Goal: Communication & Community: Answer question/provide support

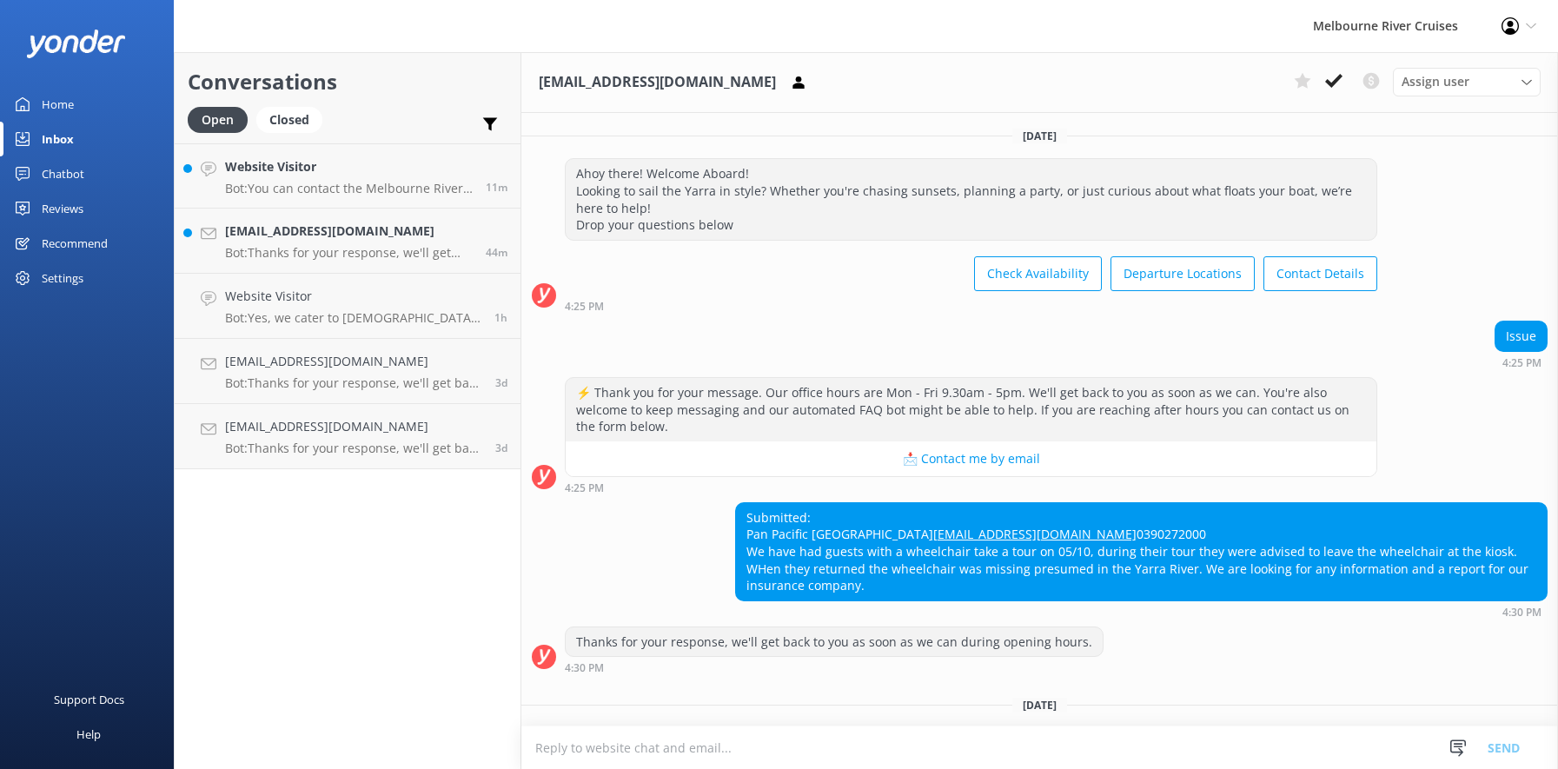
scroll to position [133, 0]
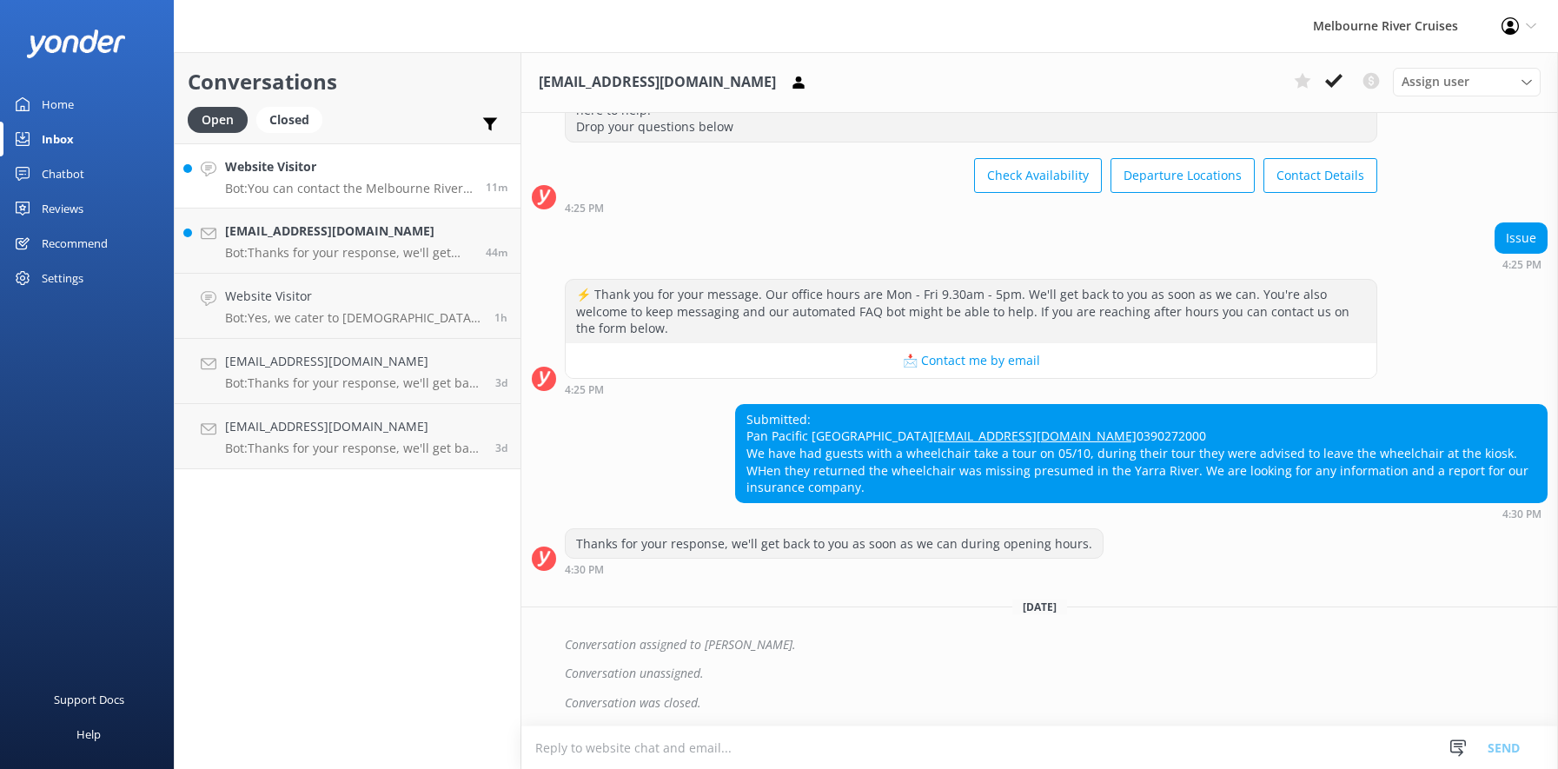
click at [255, 173] on h4 "Website Visitor" at bounding box center [349, 166] width 248 height 19
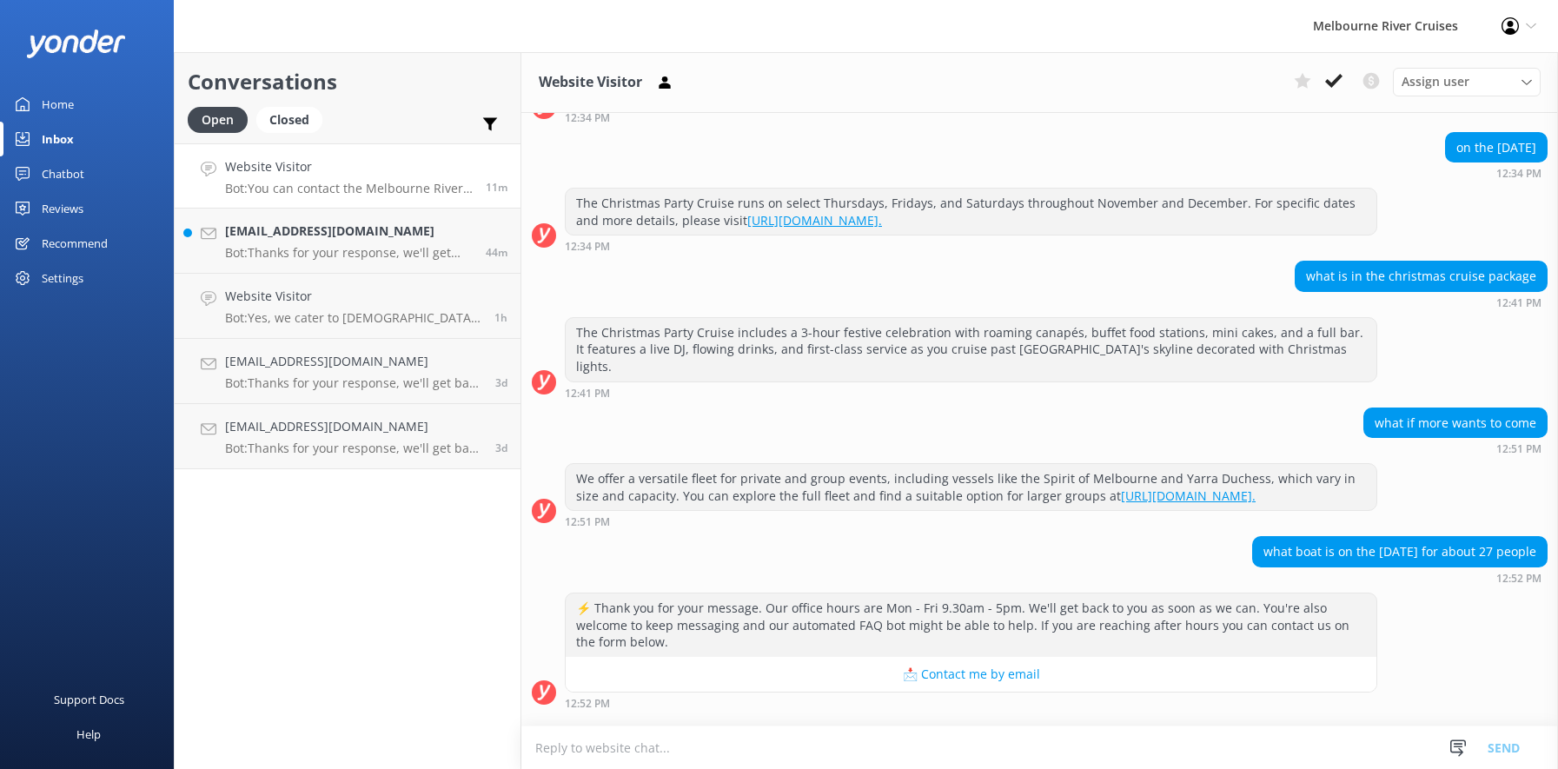
scroll to position [455, 0]
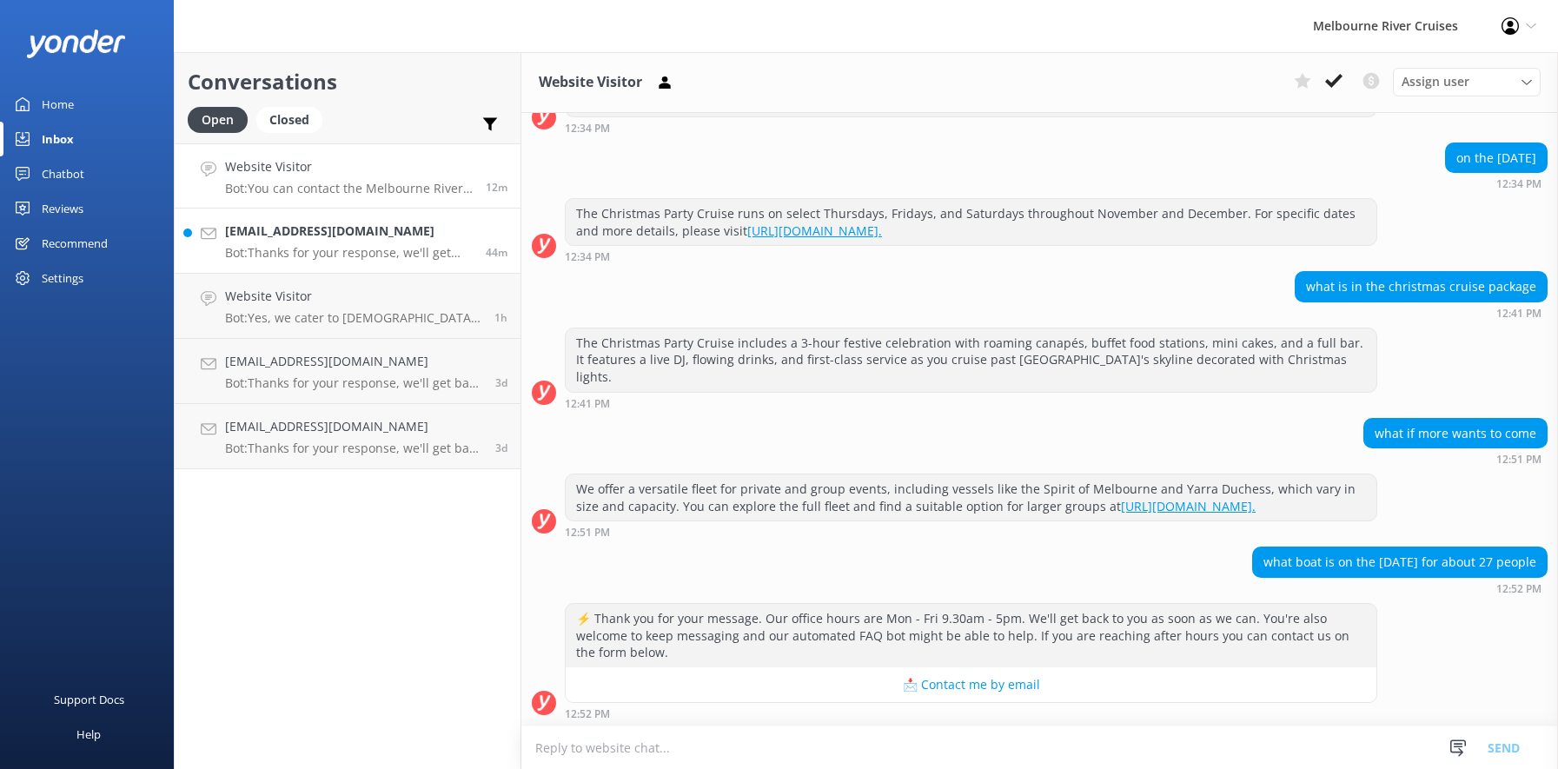
click at [259, 236] on h4 "[EMAIL_ADDRESS][DOMAIN_NAME]" at bounding box center [349, 231] width 248 height 19
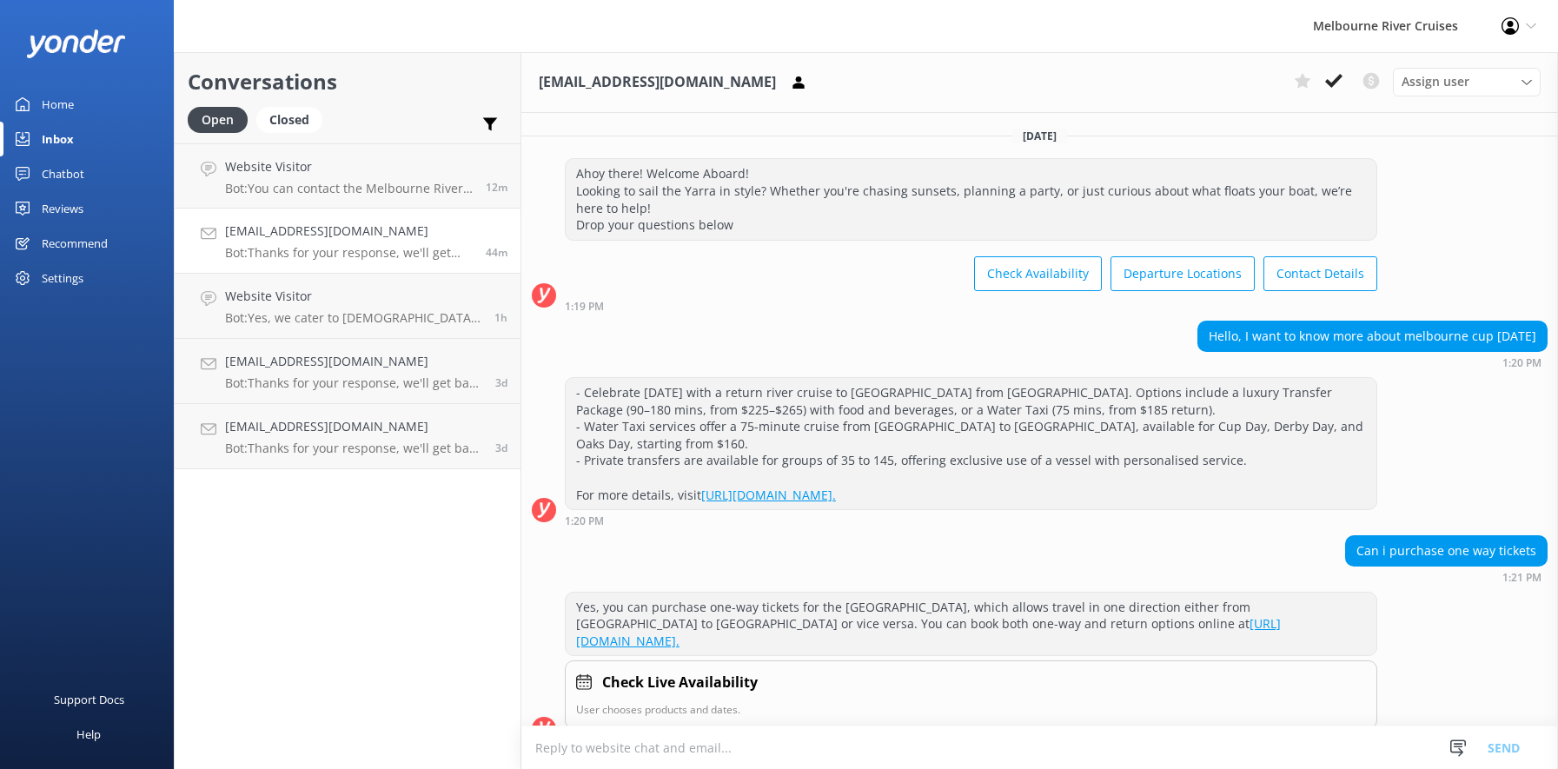
scroll to position [374, 0]
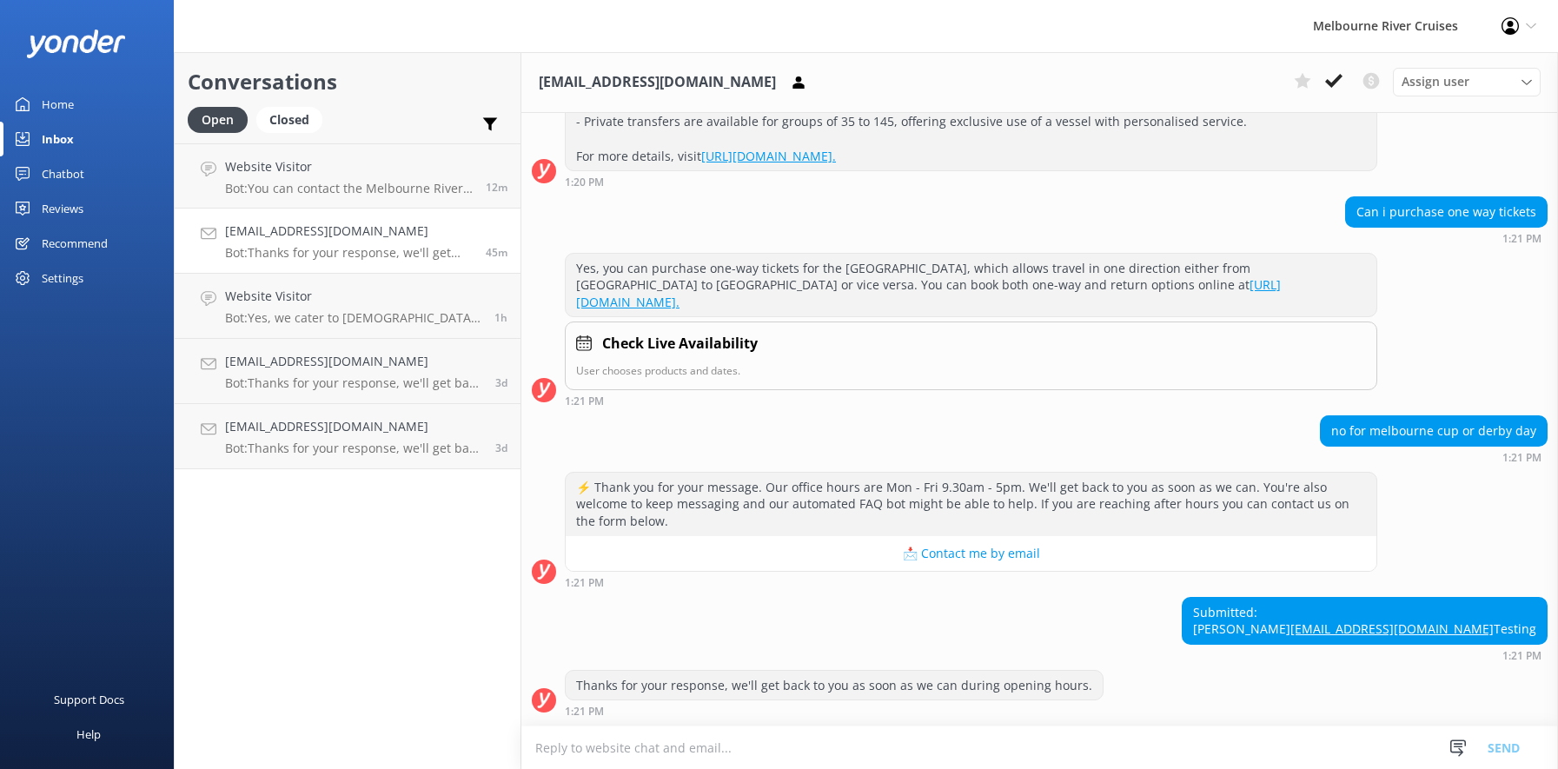
click at [327, 243] on div "[EMAIL_ADDRESS][DOMAIN_NAME] Bot: Thanks for your response, we'll get back to y…" at bounding box center [349, 241] width 248 height 38
click at [323, 239] on h4 "[EMAIL_ADDRESS][DOMAIN_NAME]" at bounding box center [349, 231] width 248 height 19
click at [329, 176] on h4 "Website Visitor" at bounding box center [349, 166] width 248 height 19
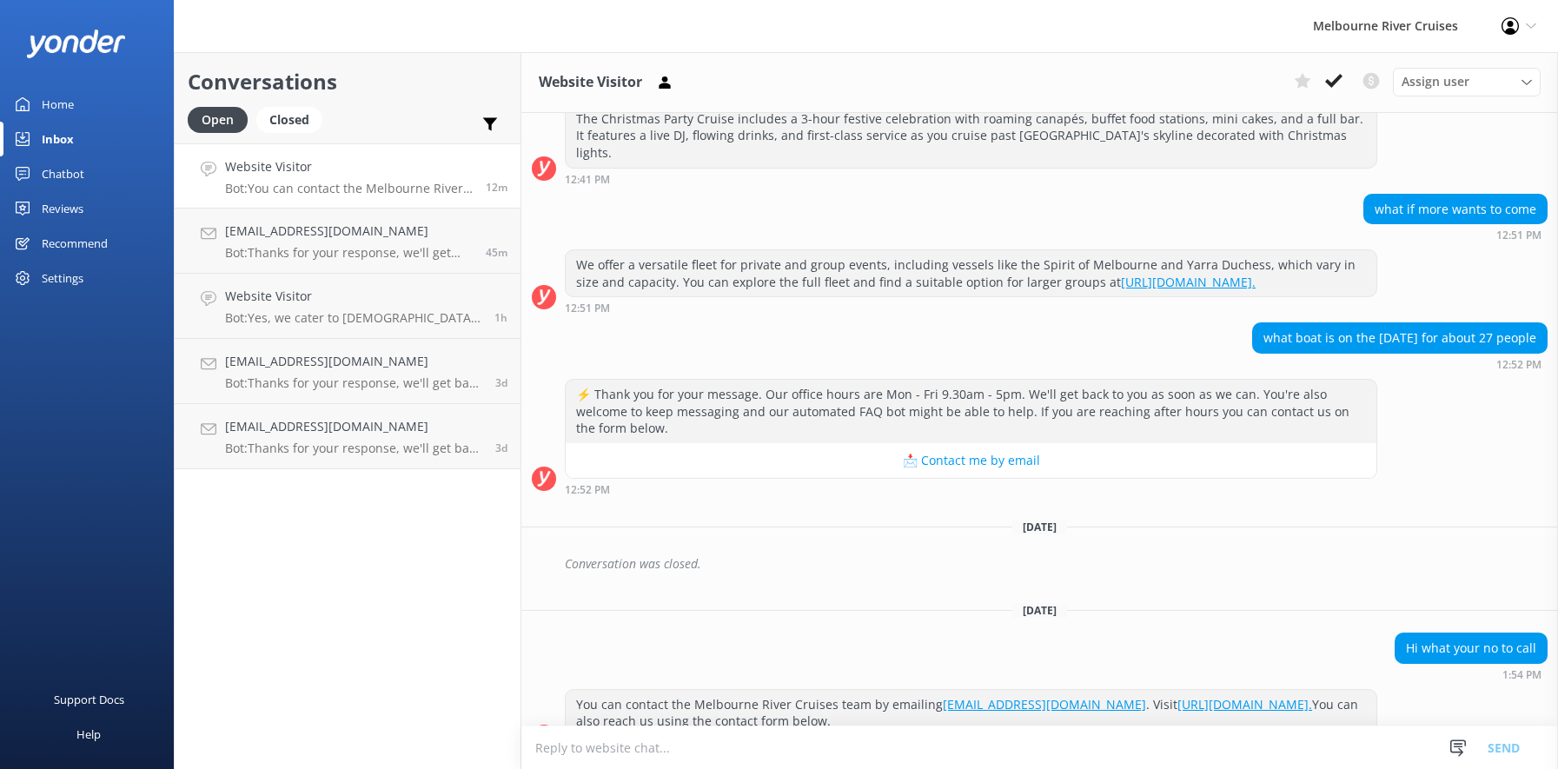
scroll to position [715, 0]
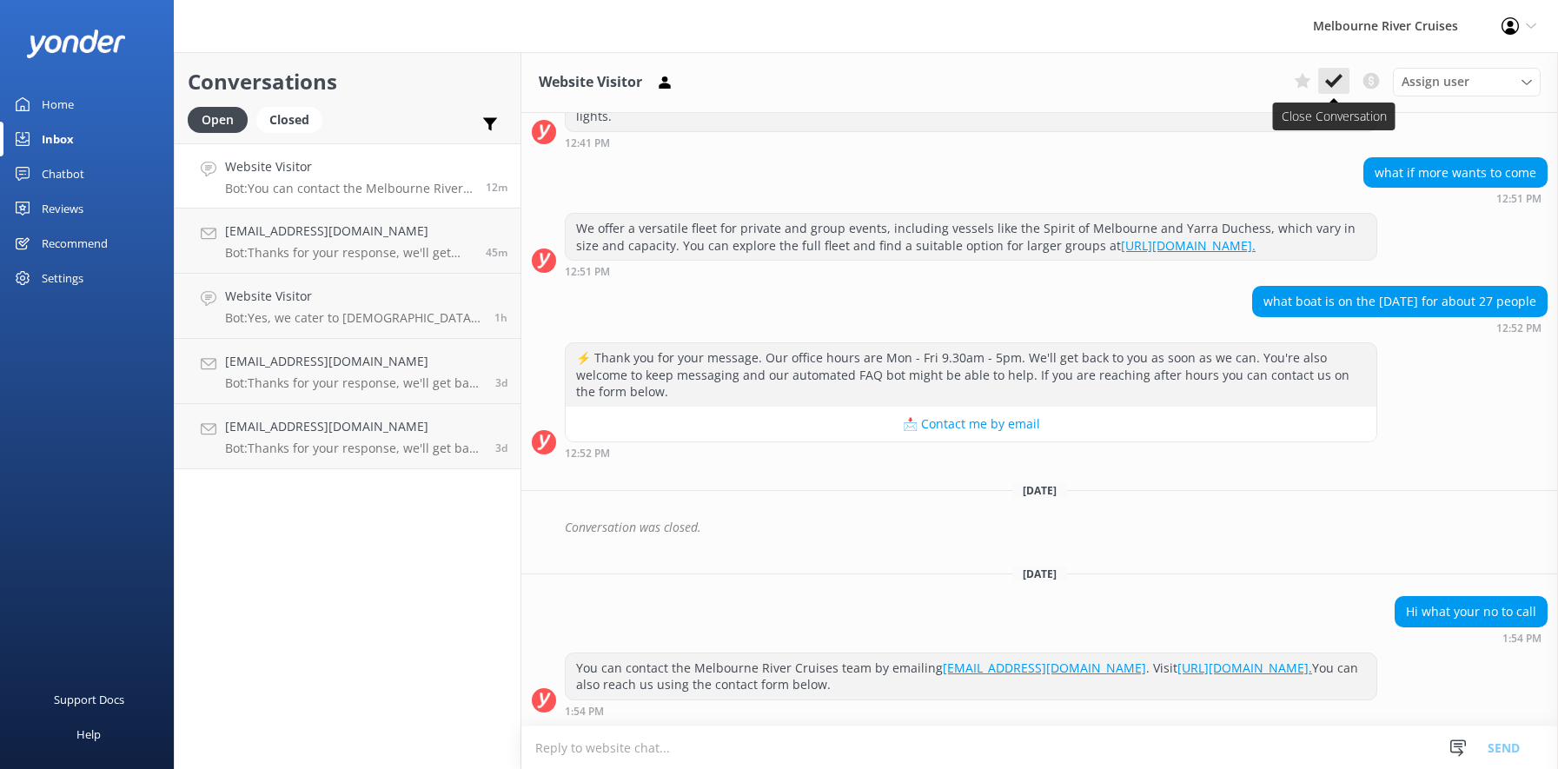
click at [1332, 82] on icon at bounding box center [1333, 80] width 17 height 17
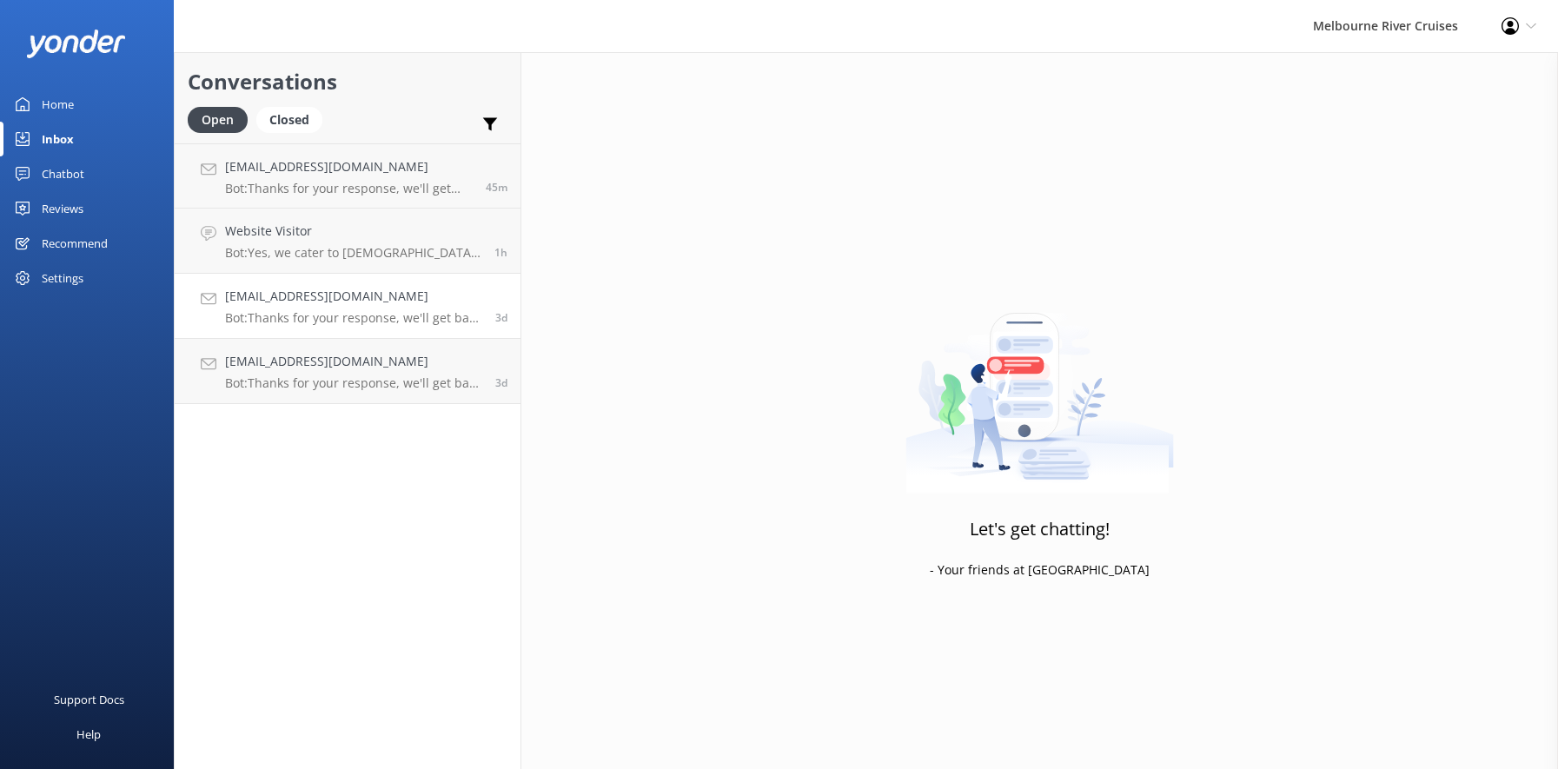
click at [307, 300] on h4 "[EMAIL_ADDRESS][DOMAIN_NAME]" at bounding box center [353, 296] width 257 height 19
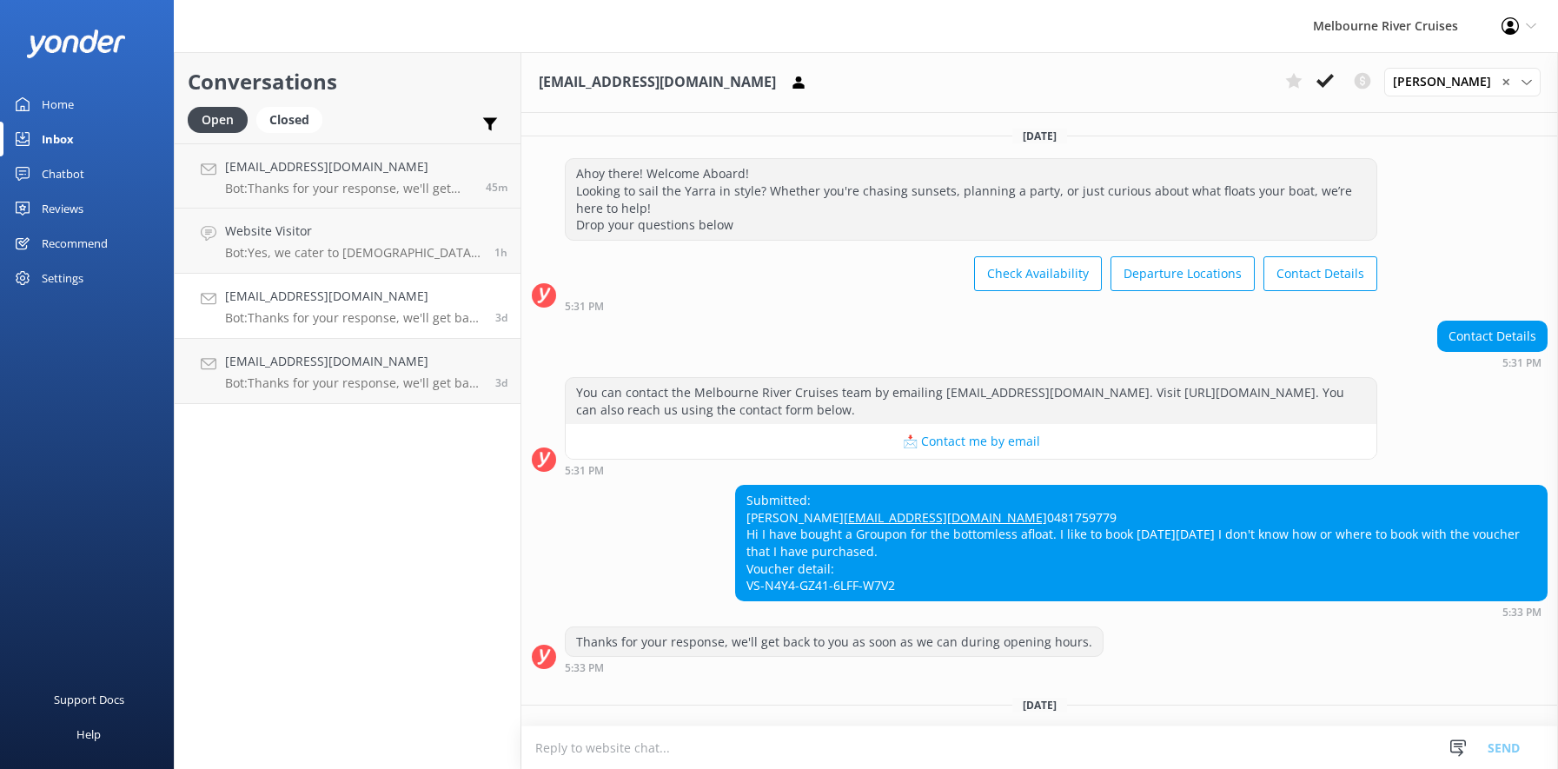
scroll to position [74, 0]
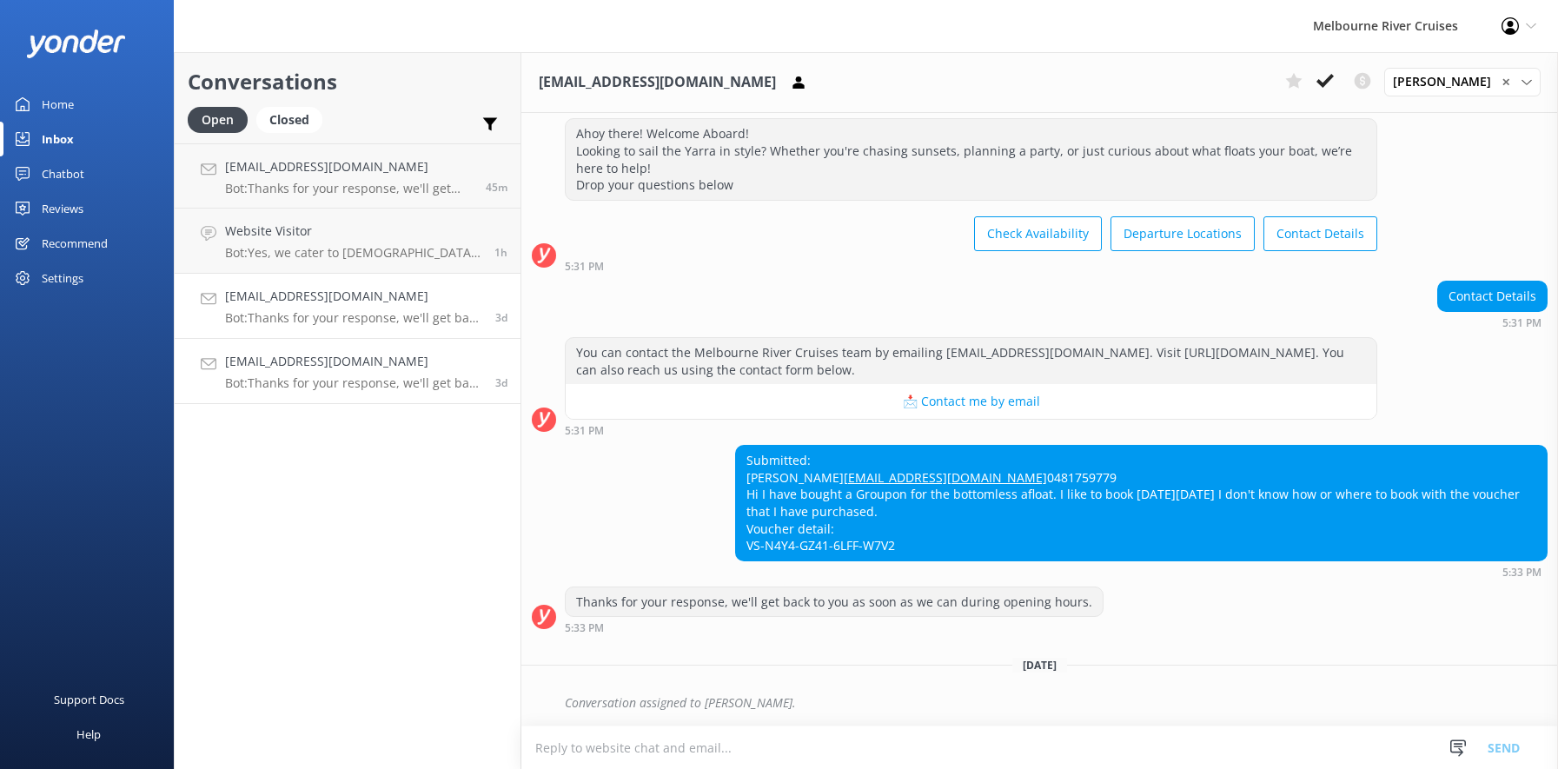
click at [304, 364] on h4 "[EMAIL_ADDRESS][DOMAIN_NAME]" at bounding box center [353, 361] width 257 height 19
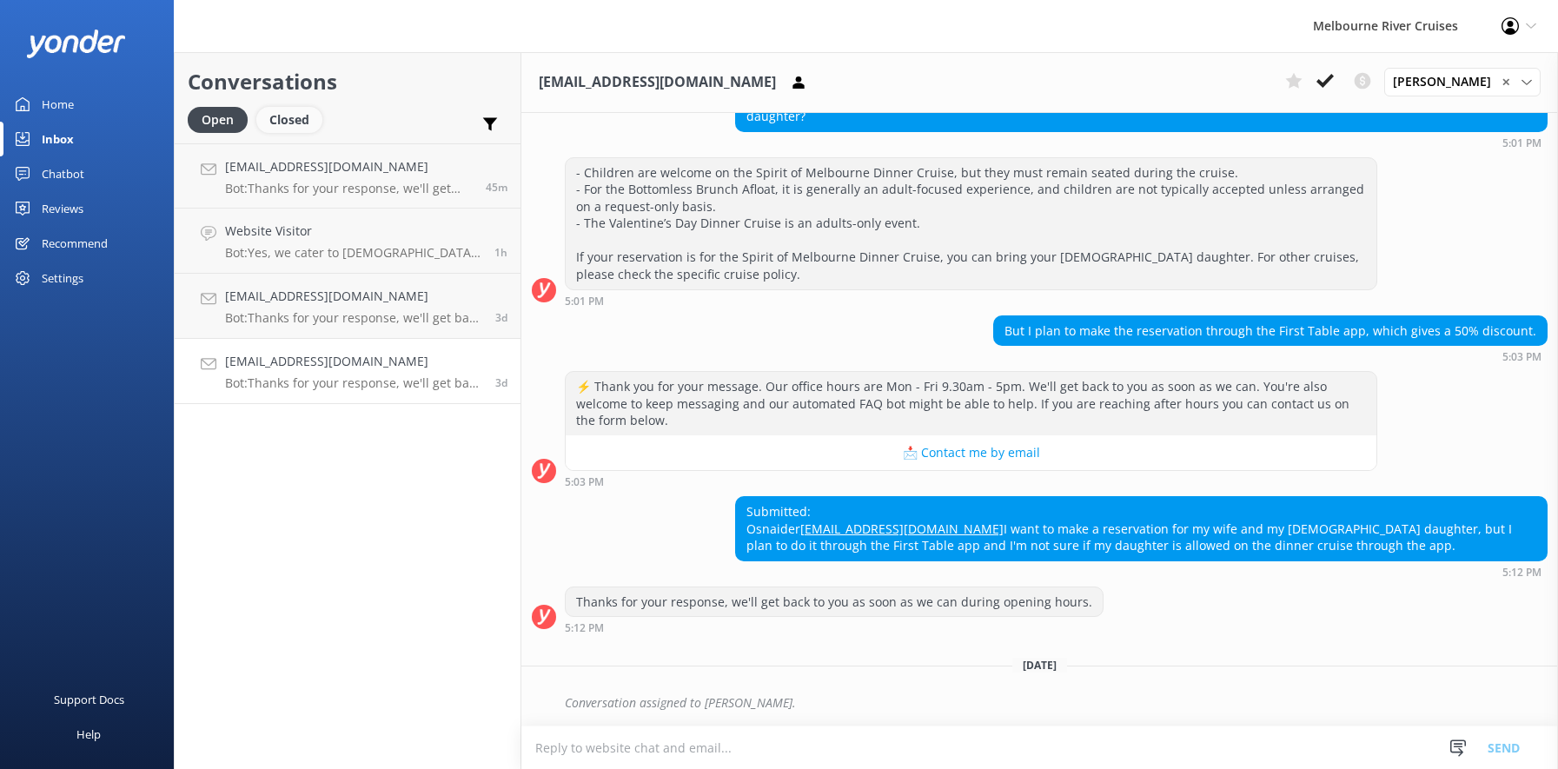
scroll to position [457, 0]
click at [283, 122] on div "Closed" at bounding box center [289, 120] width 66 height 26
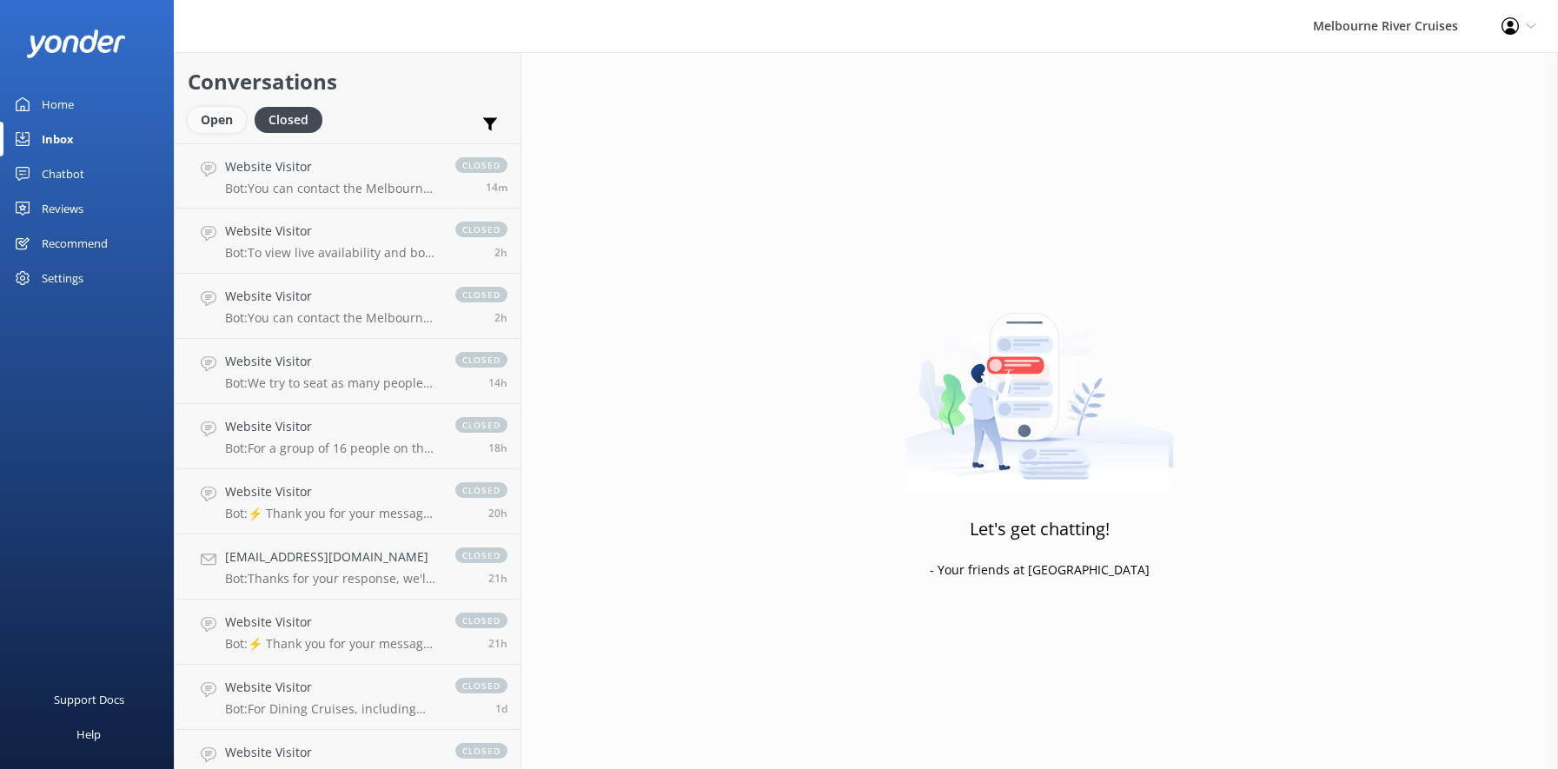
click at [209, 122] on div "Open" at bounding box center [217, 120] width 58 height 26
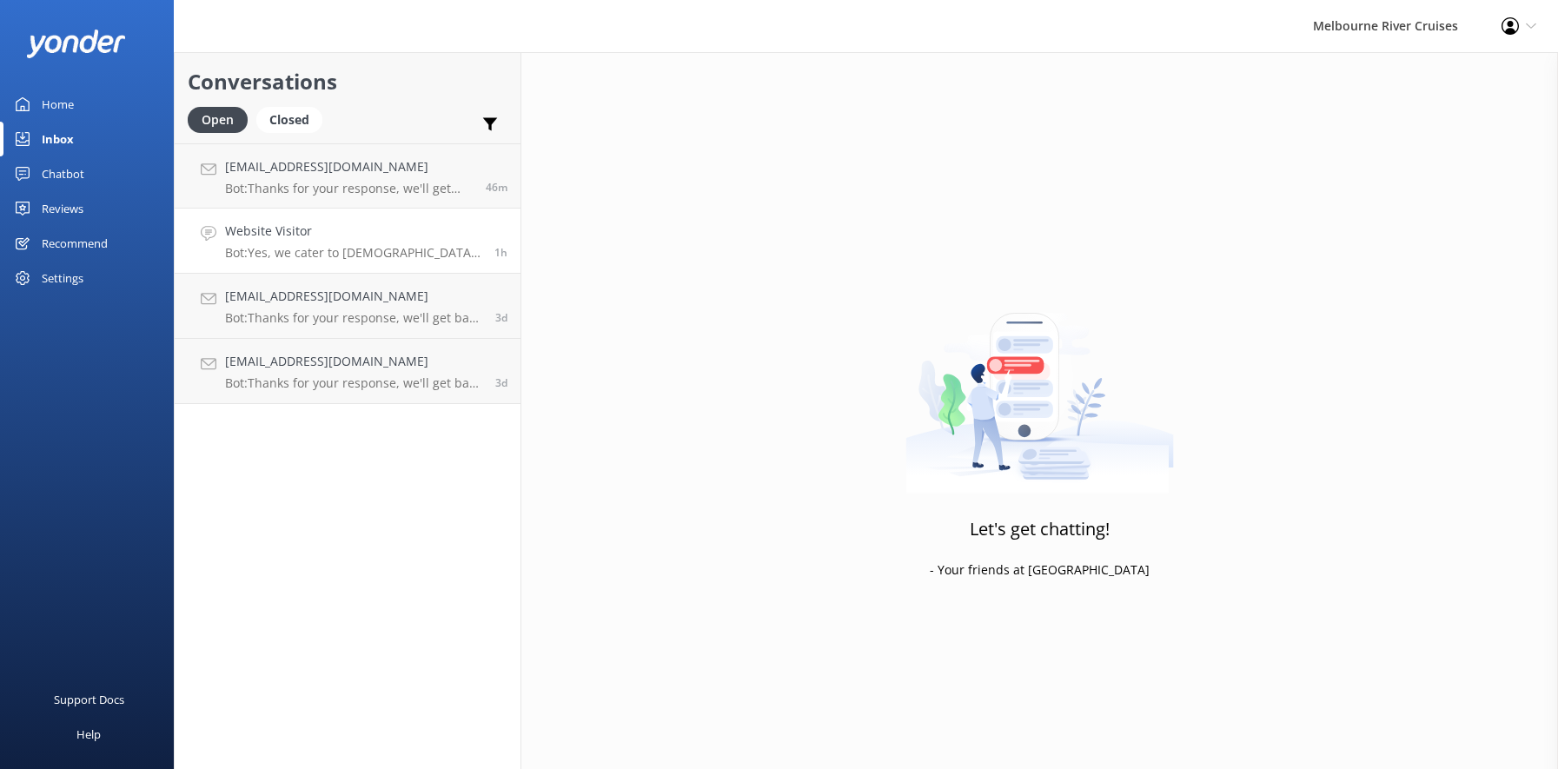
click at [271, 240] on h4 "Website Visitor" at bounding box center [353, 231] width 256 height 19
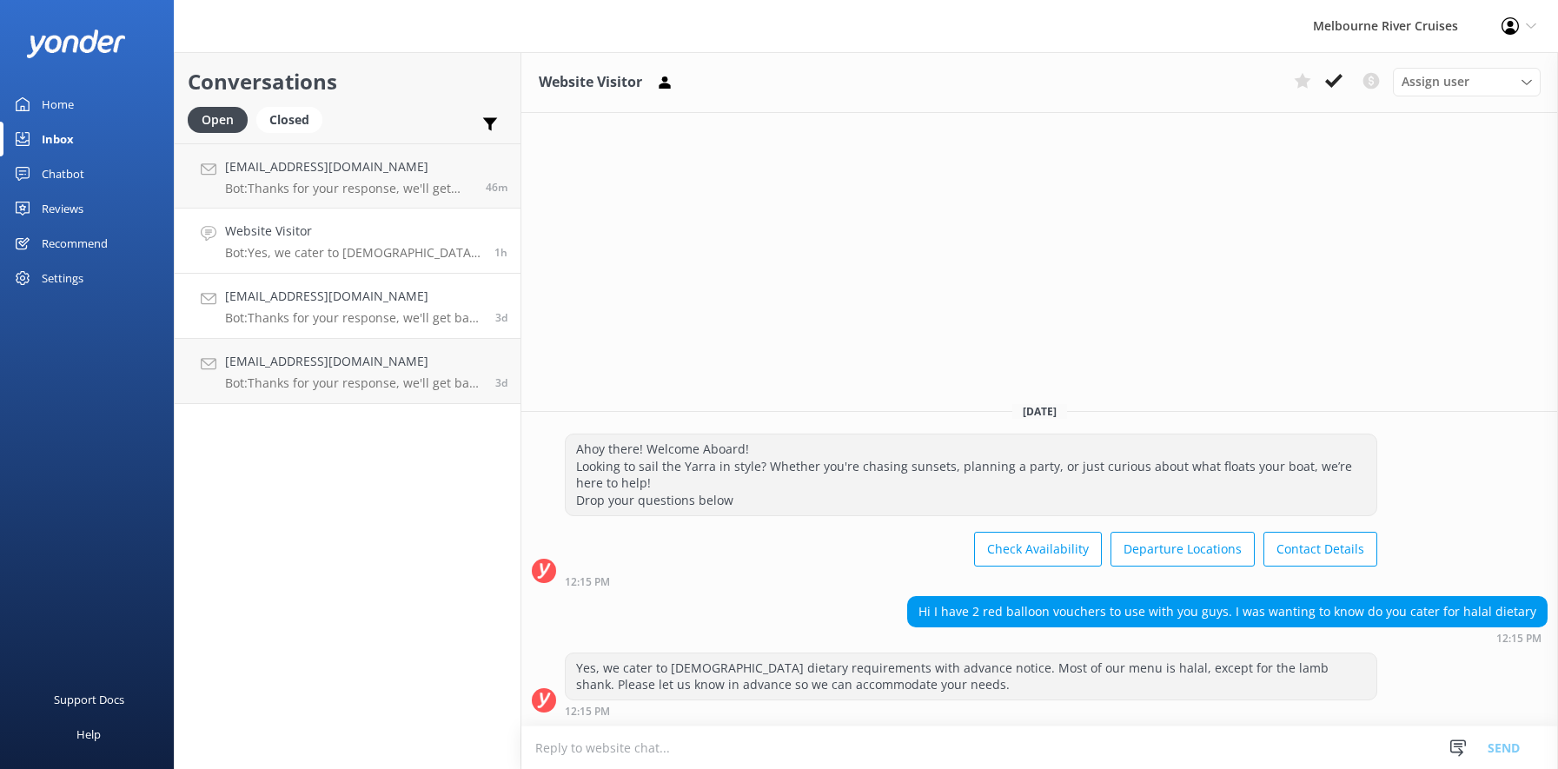
click at [292, 295] on h4 "[EMAIL_ADDRESS][DOMAIN_NAME]" at bounding box center [353, 296] width 257 height 19
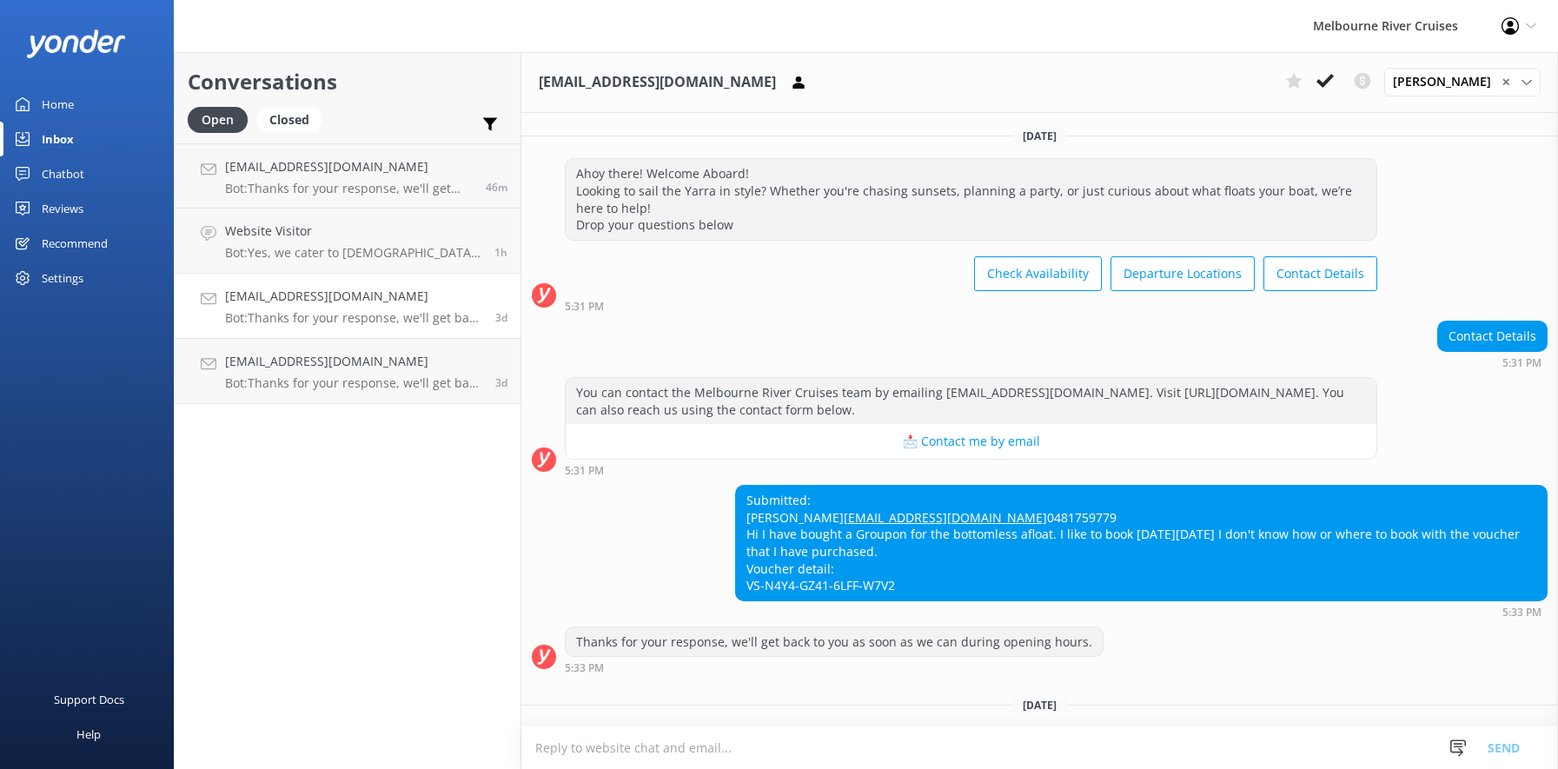
scroll to position [74, 0]
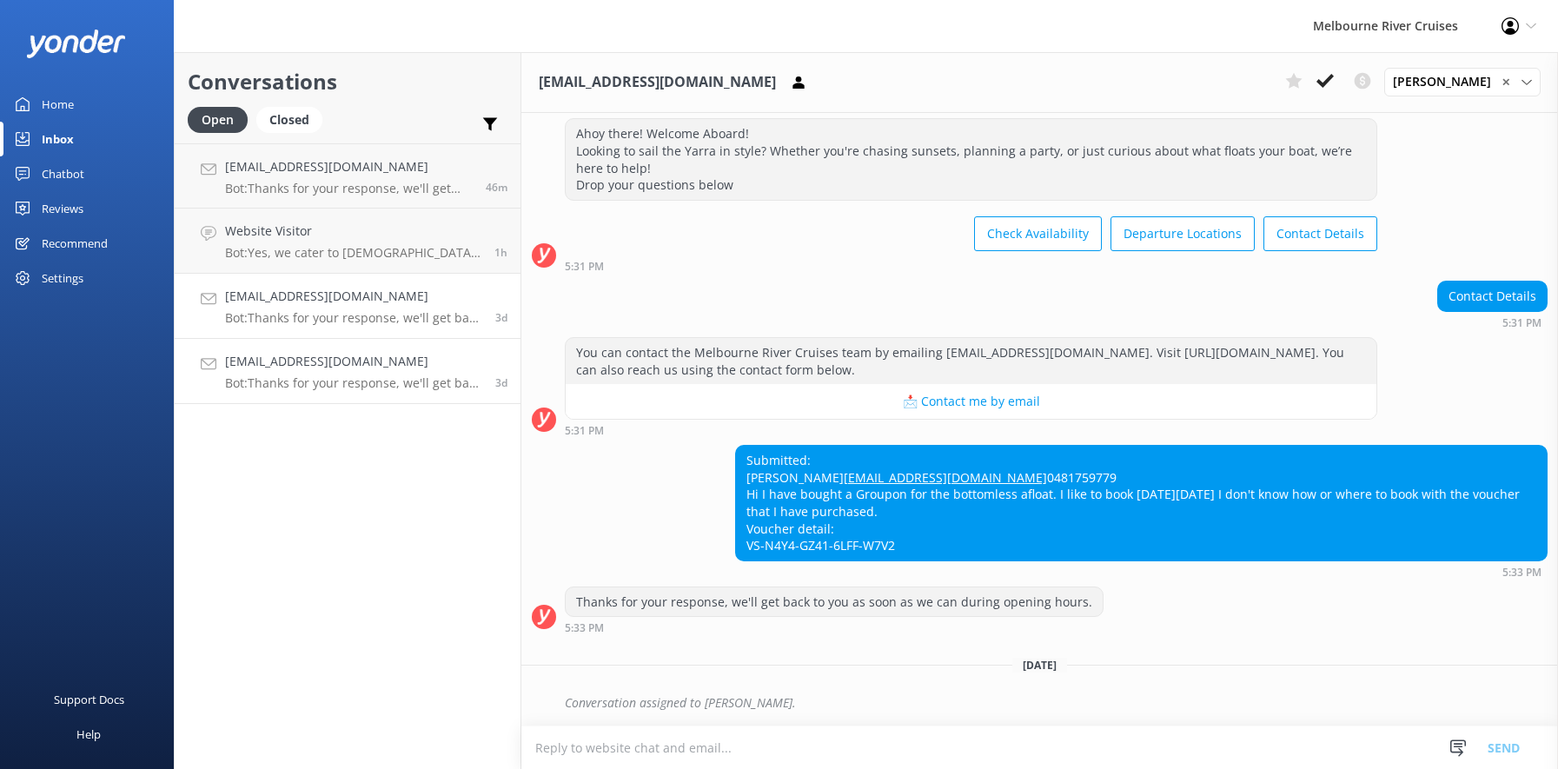
click at [312, 372] on div "[EMAIL_ADDRESS][DOMAIN_NAME] Bot: Thanks for your response, we'll get back to y…" at bounding box center [353, 371] width 257 height 38
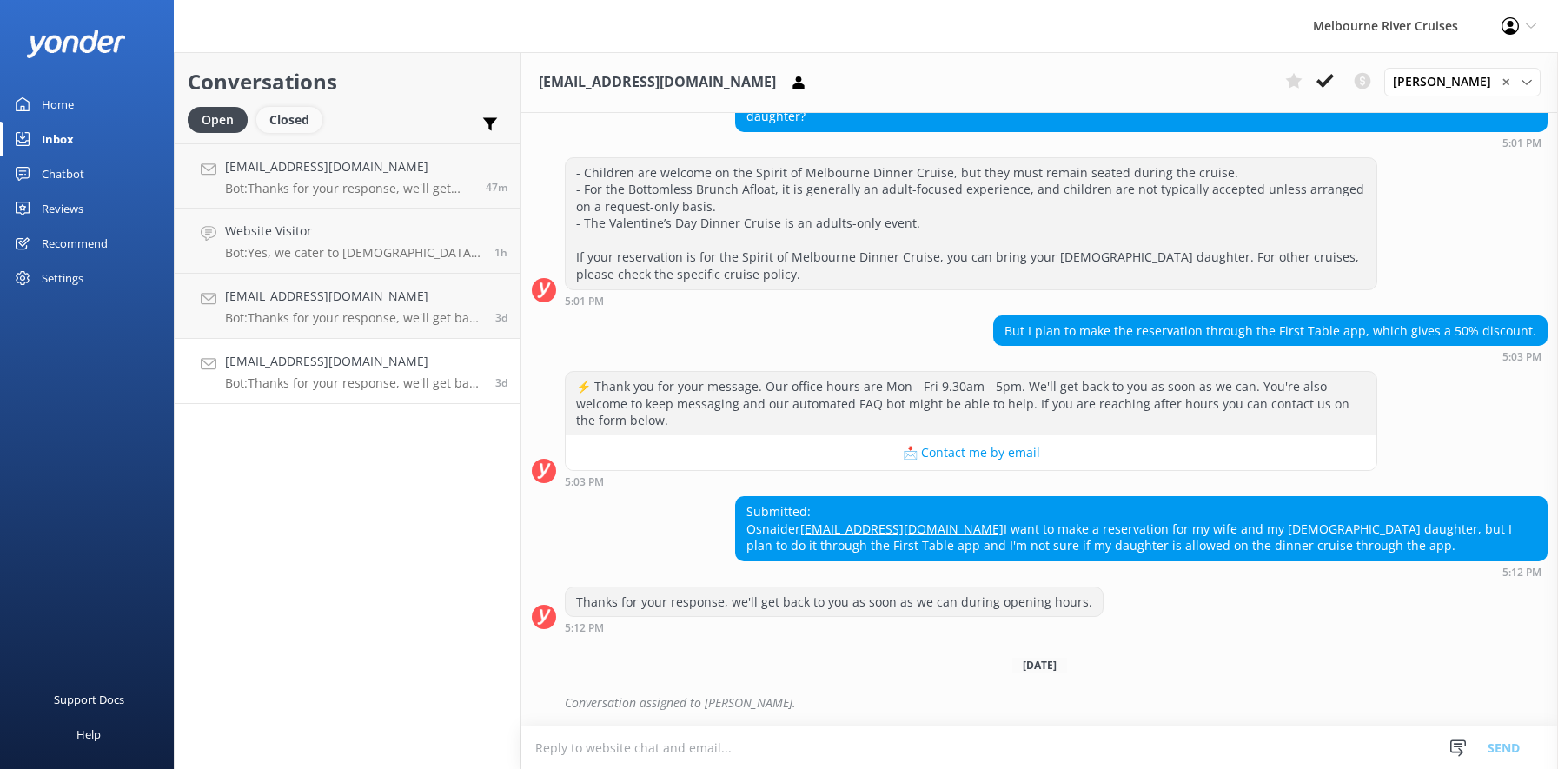
click at [285, 119] on div "Closed" at bounding box center [289, 120] width 66 height 26
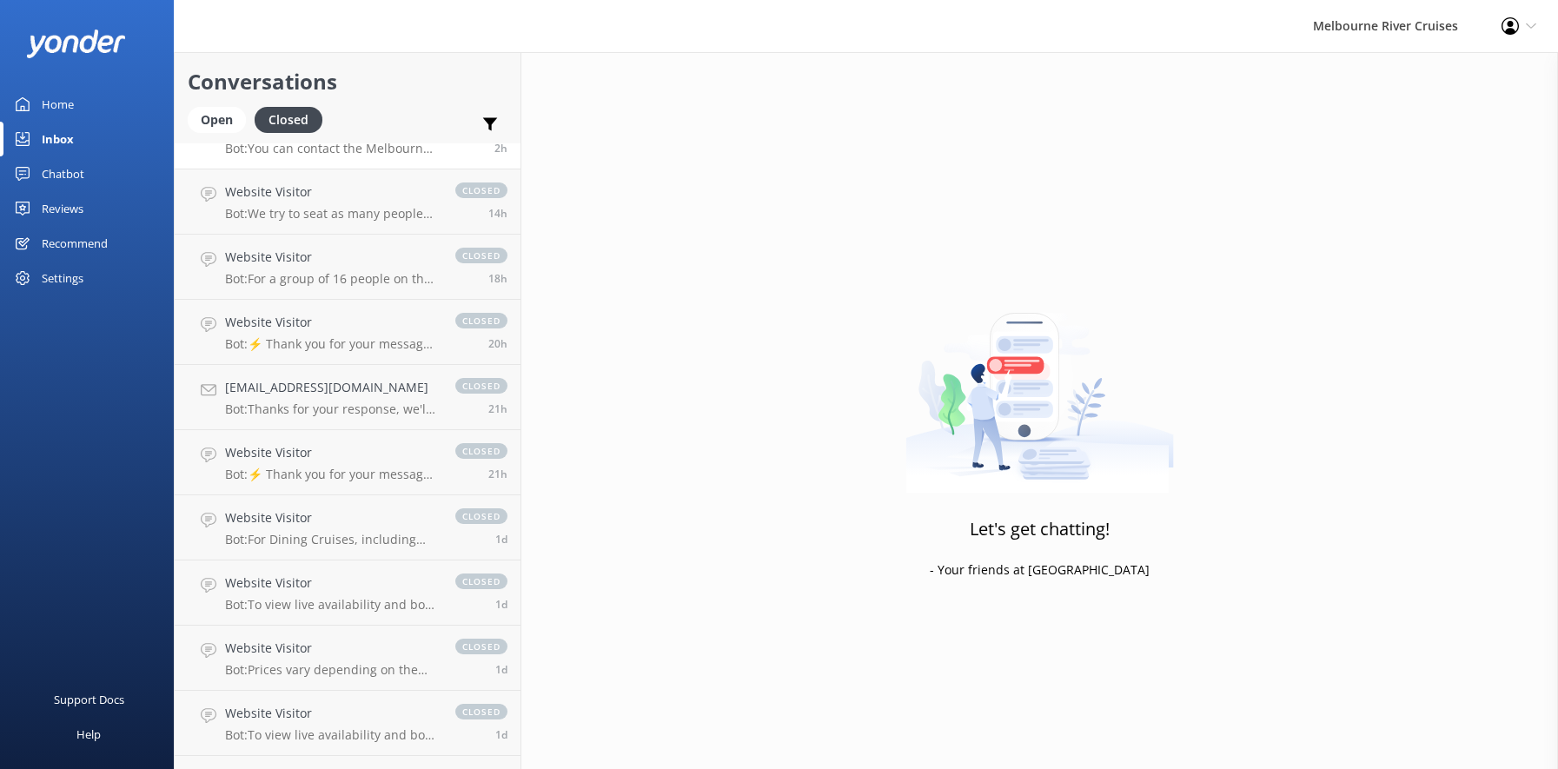
scroll to position [174, 0]
click at [282, 388] on h4 "[EMAIL_ADDRESS][DOMAIN_NAME]" at bounding box center [331, 383] width 213 height 19
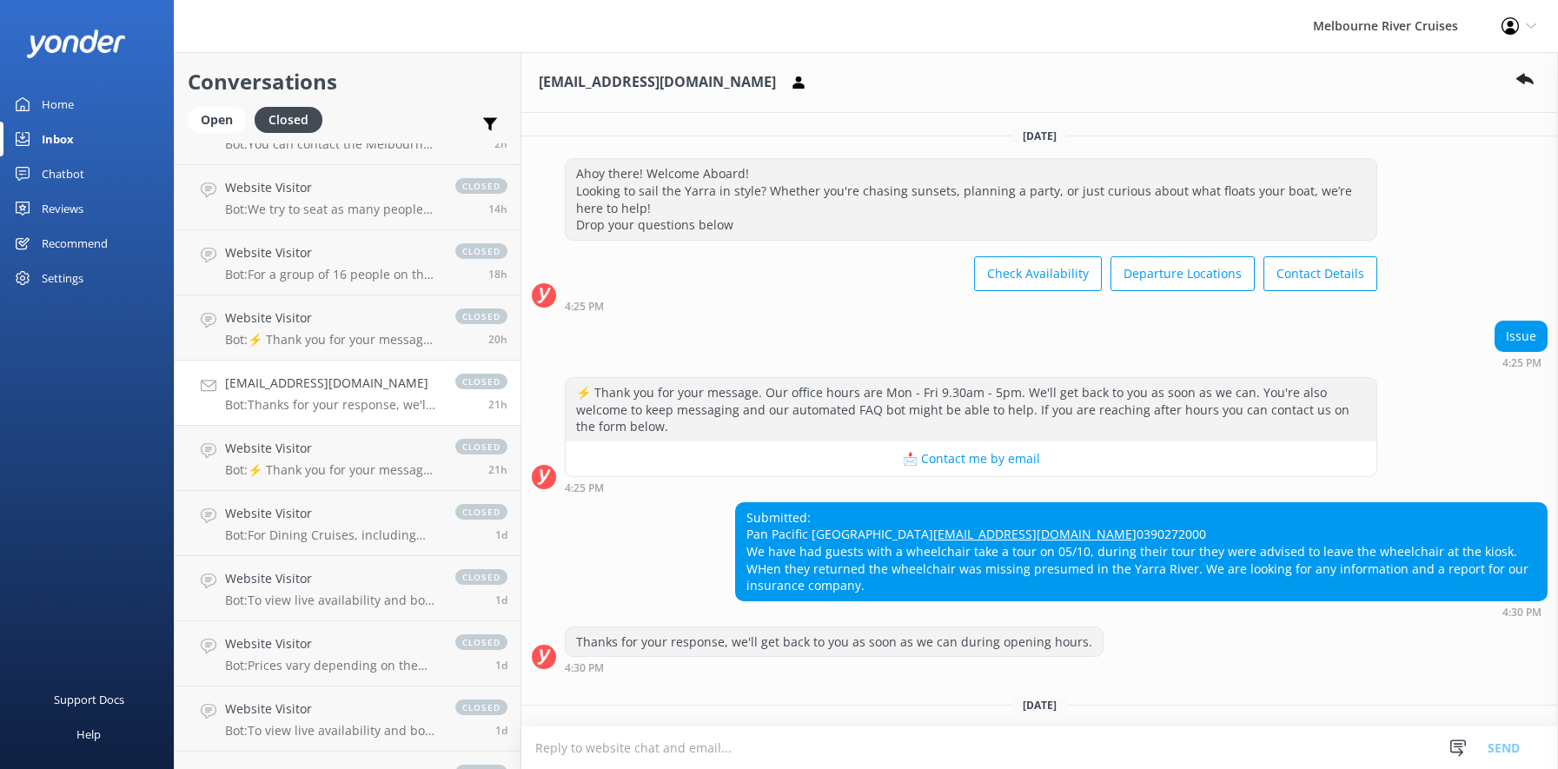
scroll to position [133, 0]
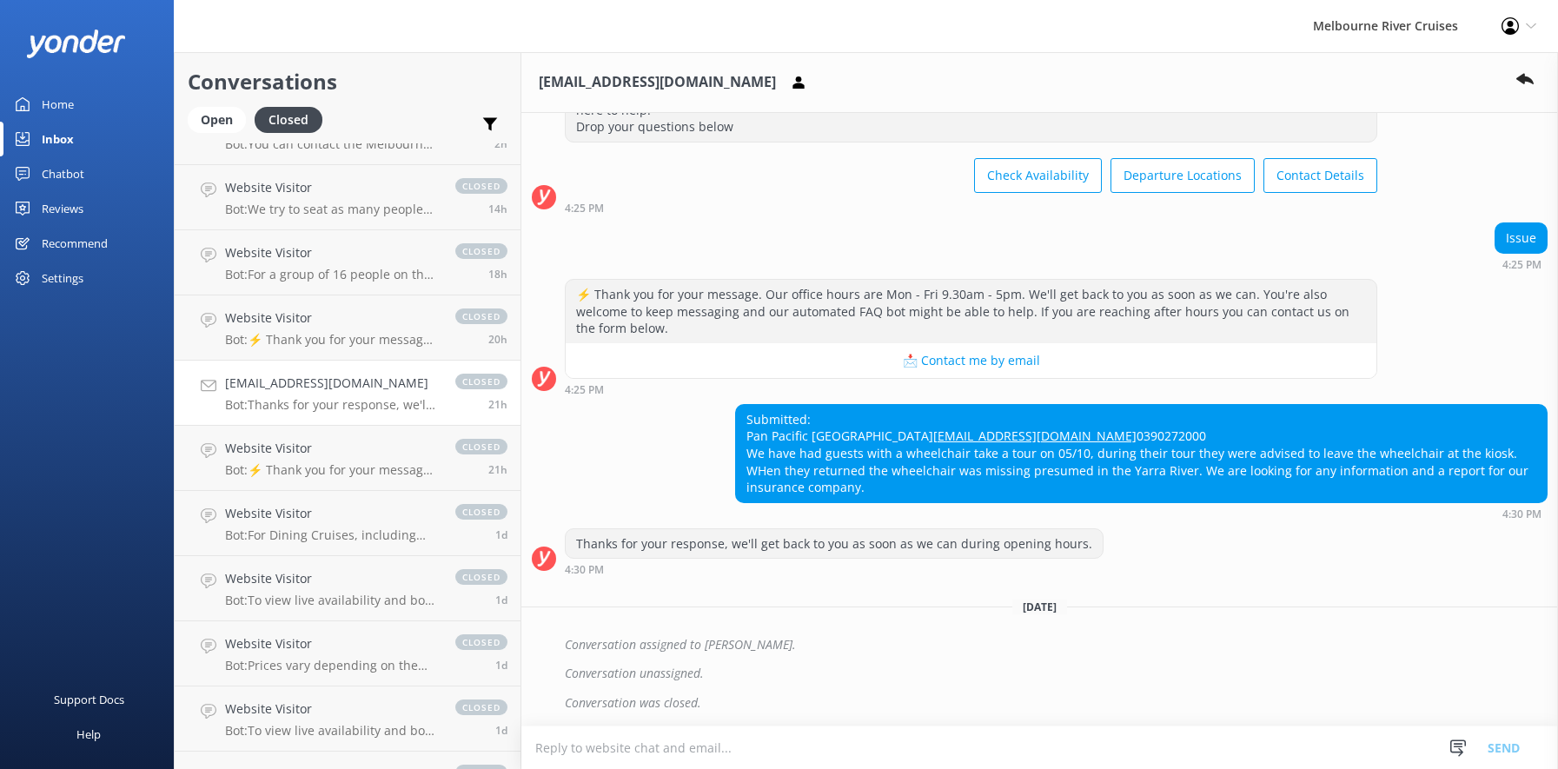
click at [53, 136] on div "Inbox" at bounding box center [58, 139] width 32 height 35
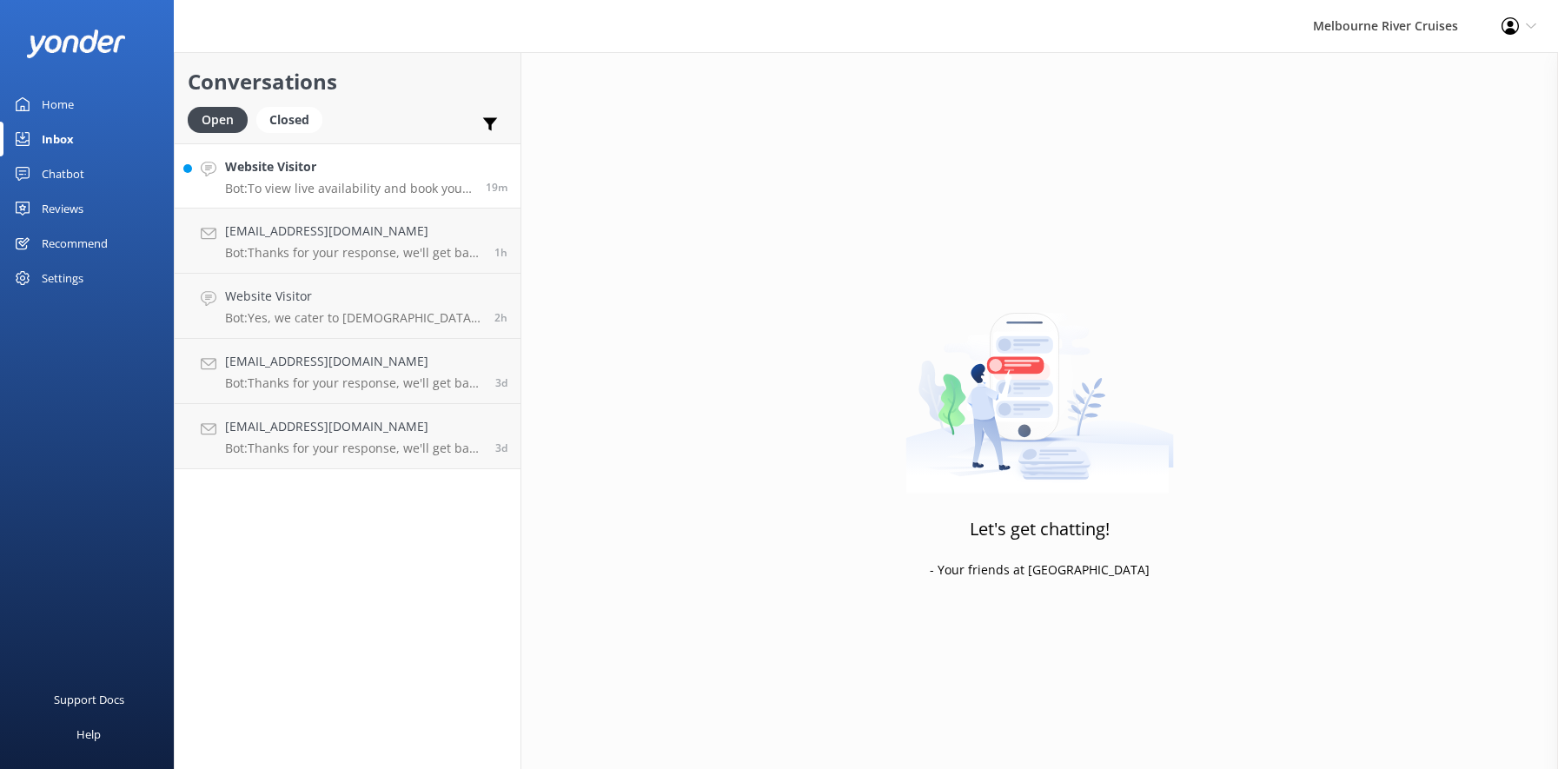
click at [289, 169] on h4 "Website Visitor" at bounding box center [349, 166] width 248 height 19
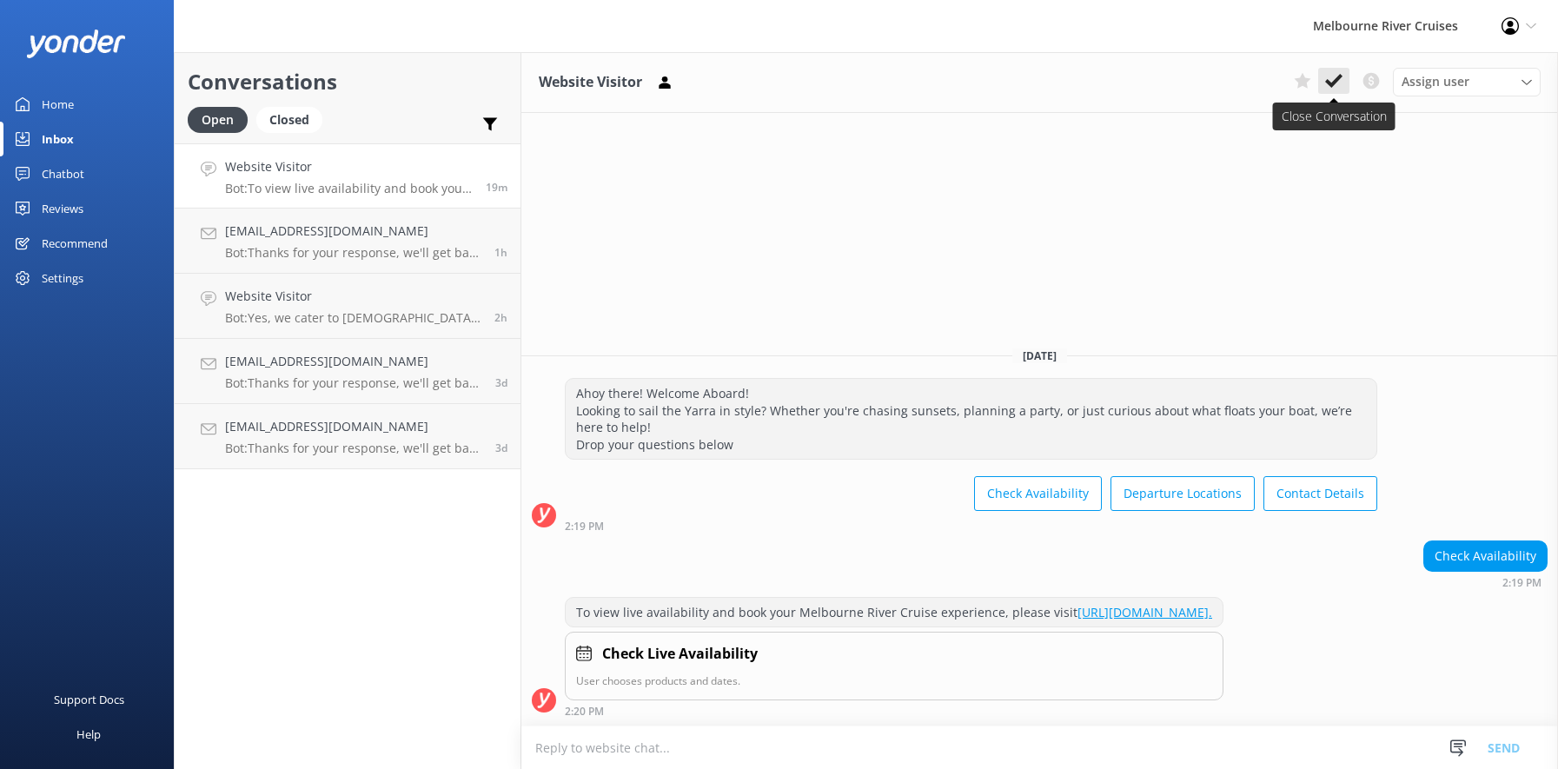
click at [1336, 80] on use at bounding box center [1333, 81] width 17 height 14
